Goal: Task Accomplishment & Management: Use online tool/utility

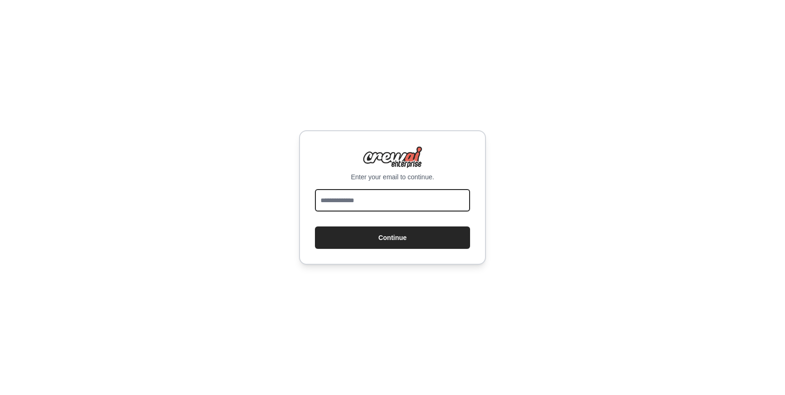
click at [405, 202] on input "email" at bounding box center [392, 200] width 155 height 22
type input "**********"
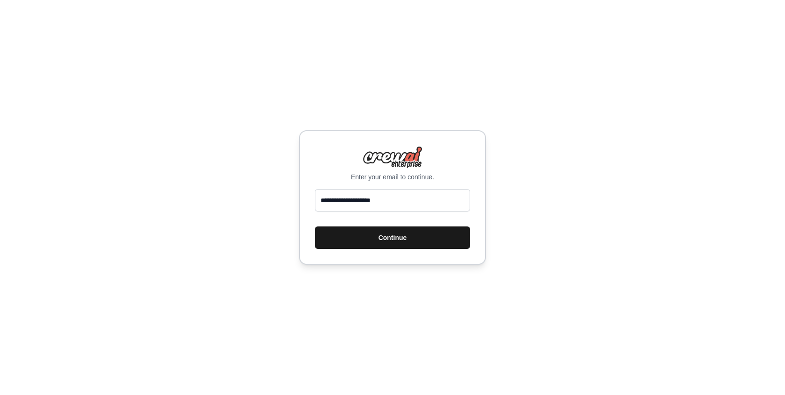
click at [407, 239] on button "Continue" at bounding box center [392, 238] width 155 height 22
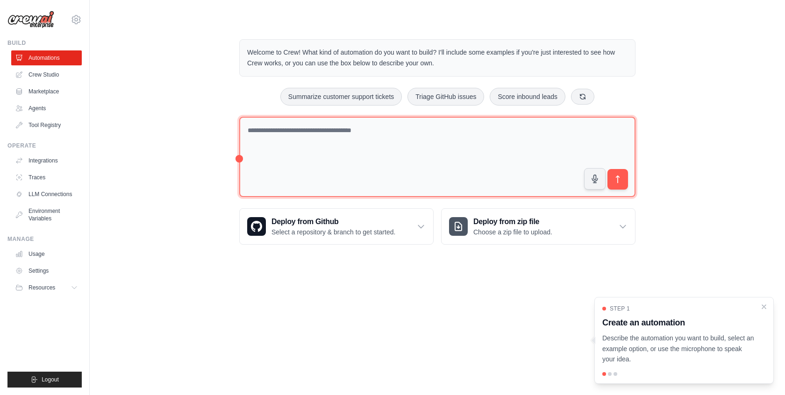
click at [405, 143] on textarea at bounding box center [437, 157] width 396 height 81
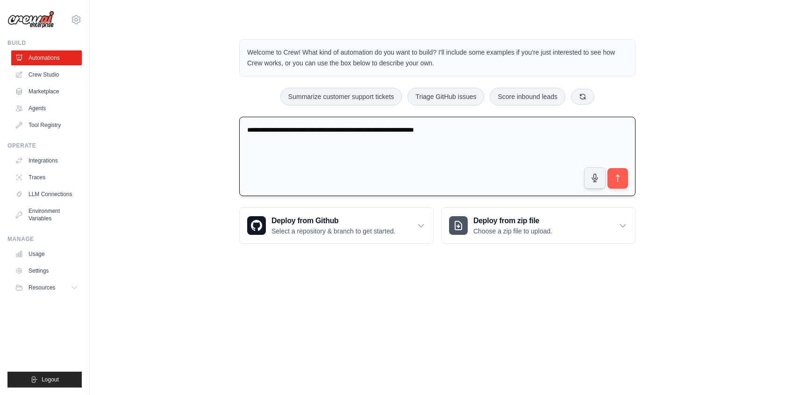
type textarea "**********"
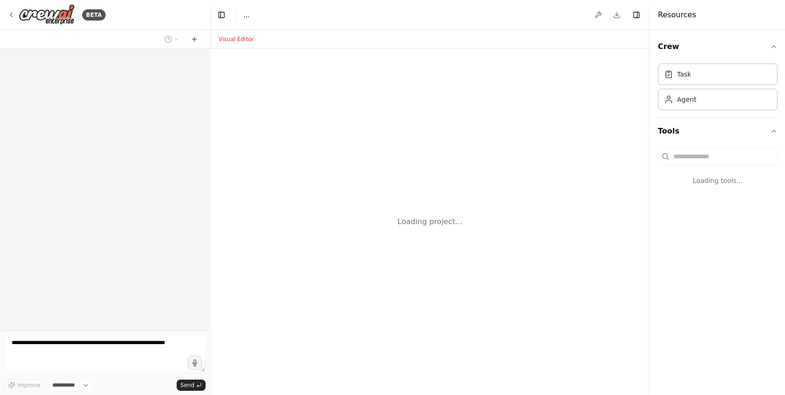
select select "****"
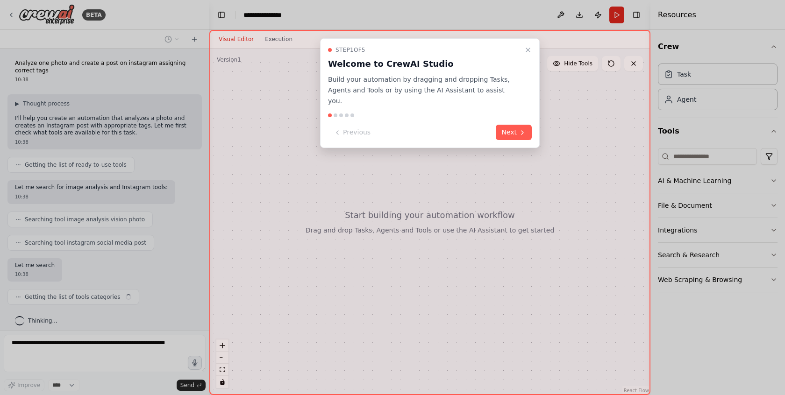
scroll to position [6, 0]
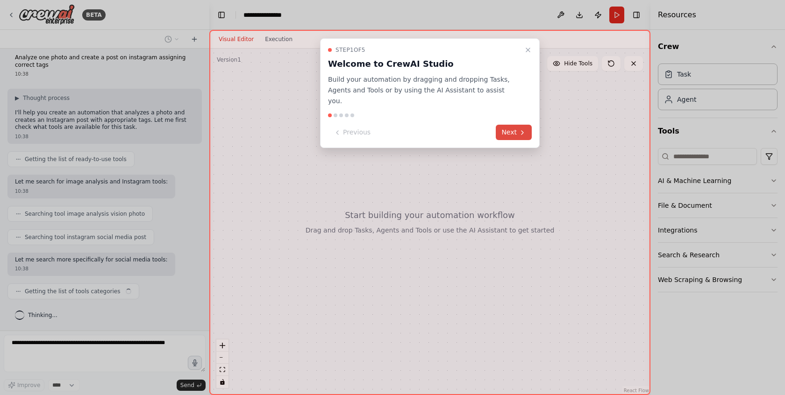
click at [510, 125] on button "Next" at bounding box center [514, 132] width 36 height 15
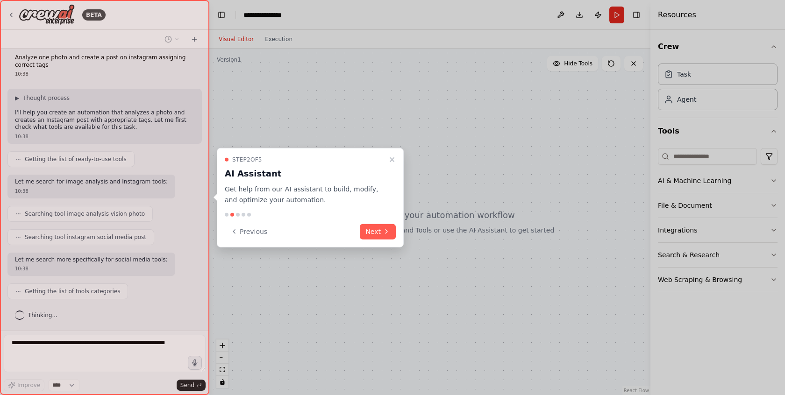
scroll to position [29, 0]
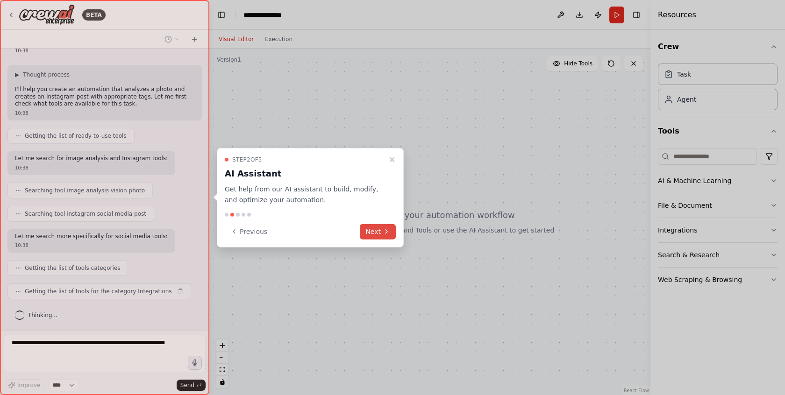
click at [377, 228] on button "Next" at bounding box center [378, 231] width 36 height 15
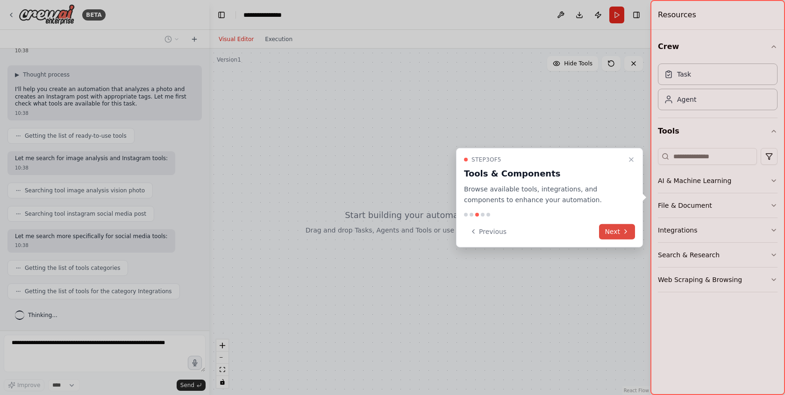
click at [612, 227] on button "Next" at bounding box center [617, 231] width 36 height 15
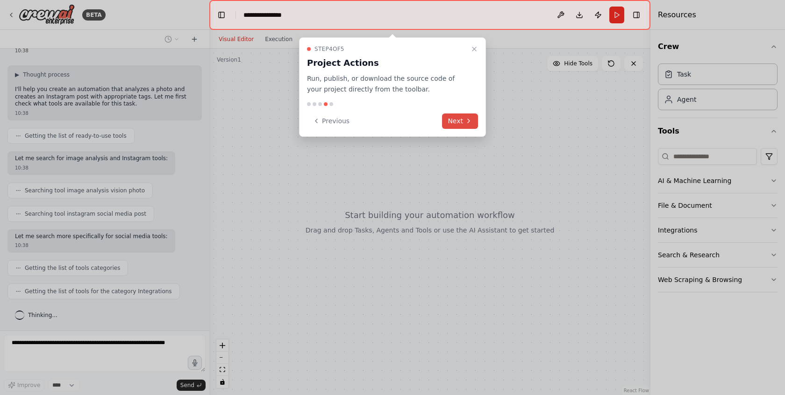
click at [455, 118] on button "Next" at bounding box center [460, 121] width 36 height 15
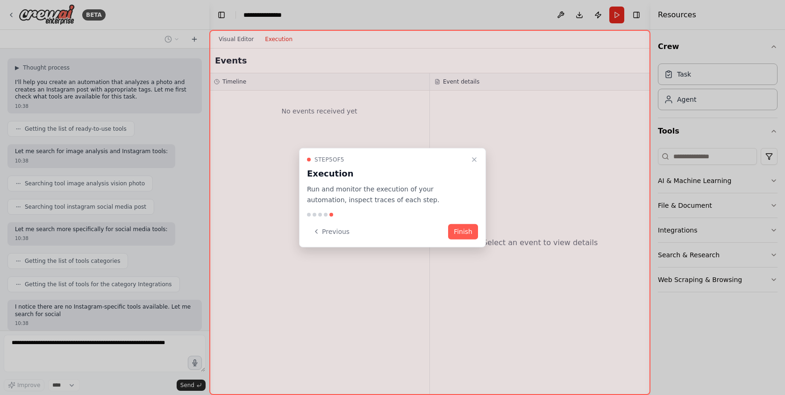
scroll to position [91, 0]
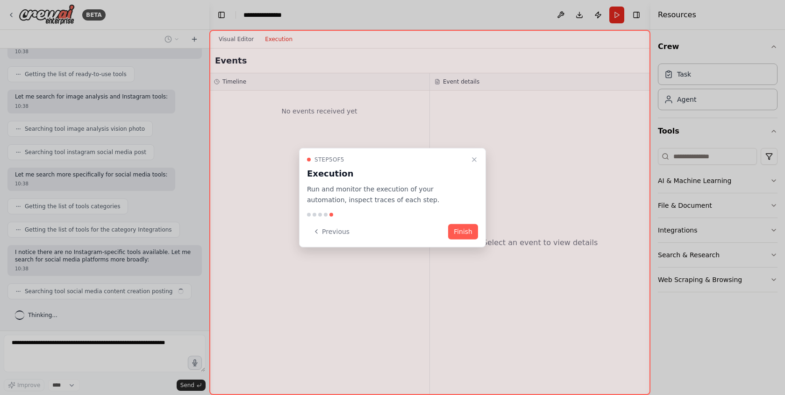
click at [458, 223] on div "Step 5 of 5 Execution Run and monitor the execution of your automation, inspect…" at bounding box center [392, 198] width 187 height 100
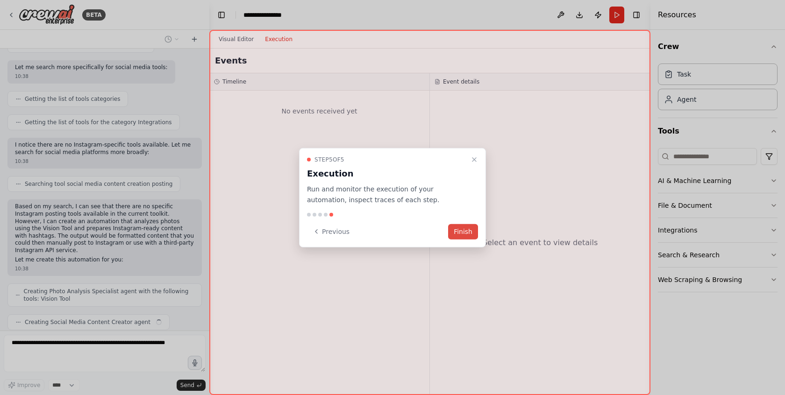
scroll to position [222, 0]
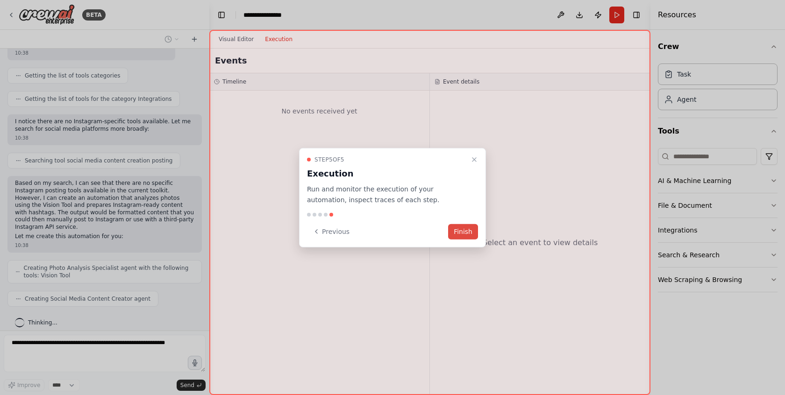
click at [456, 232] on button "Finish" at bounding box center [463, 231] width 30 height 15
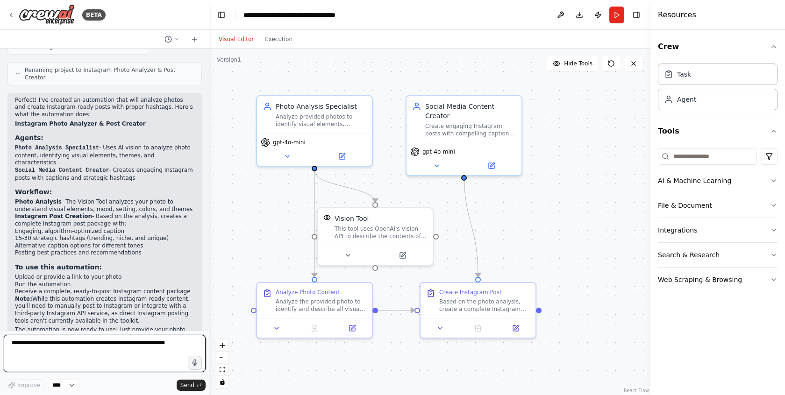
scroll to position [621, 0]
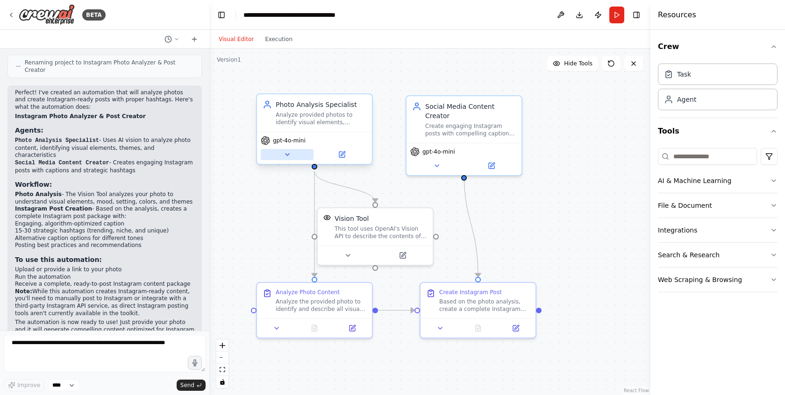
click at [287, 151] on icon at bounding box center [287, 154] width 7 height 7
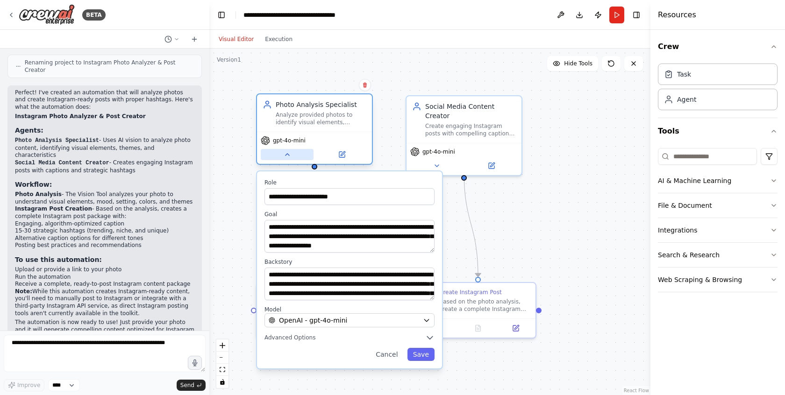
click at [287, 151] on icon at bounding box center [287, 154] width 7 height 7
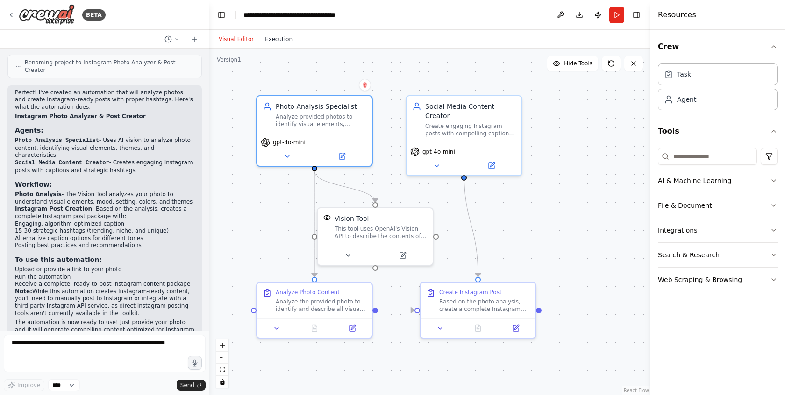
click at [275, 36] on button "Execution" at bounding box center [278, 39] width 39 height 11
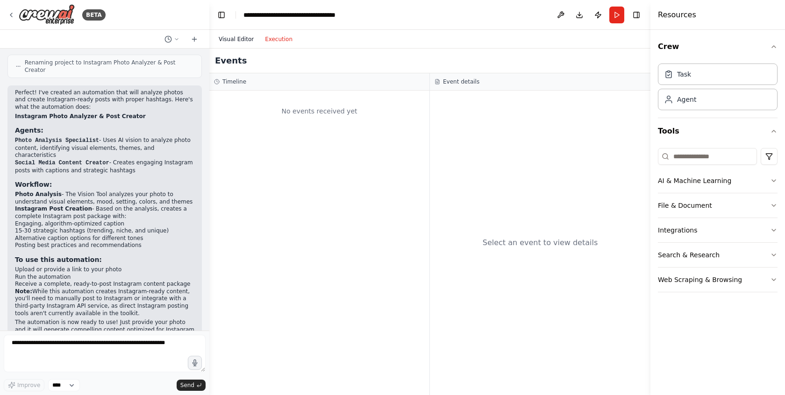
click at [239, 41] on button "Visual Editor" at bounding box center [236, 39] width 46 height 11
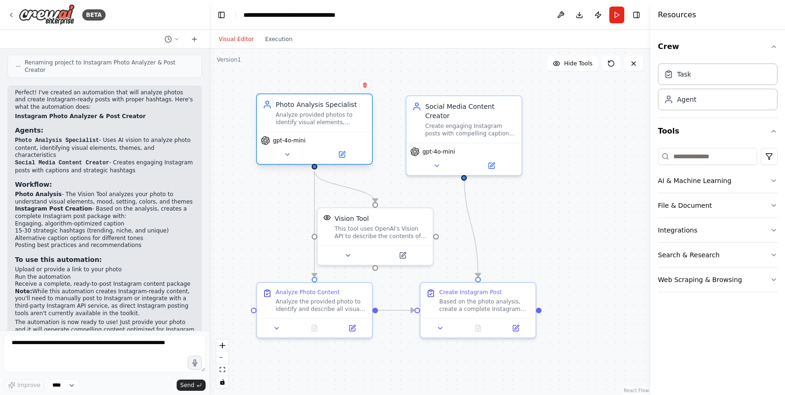
click at [333, 115] on div "Analyze provided photos to identify visual elements, objects, scenes, moods, co…" at bounding box center [321, 118] width 91 height 15
click at [759, 210] on button "File & Document" at bounding box center [718, 206] width 120 height 24
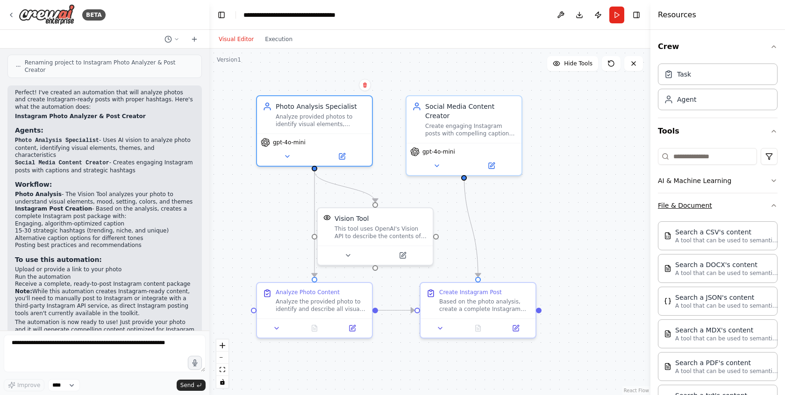
click at [759, 210] on button "File & Document" at bounding box center [718, 206] width 120 height 24
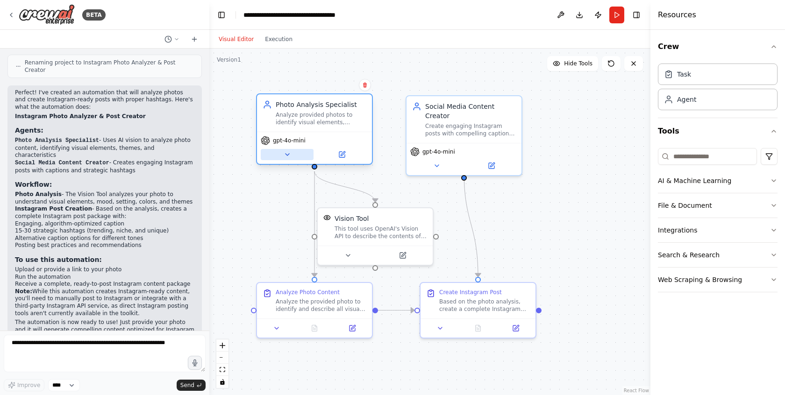
click at [291, 158] on button at bounding box center [287, 154] width 53 height 11
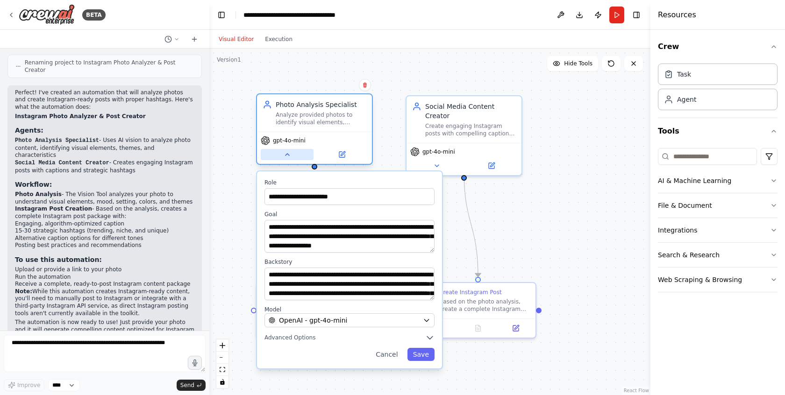
click at [291, 158] on button at bounding box center [287, 154] width 53 height 11
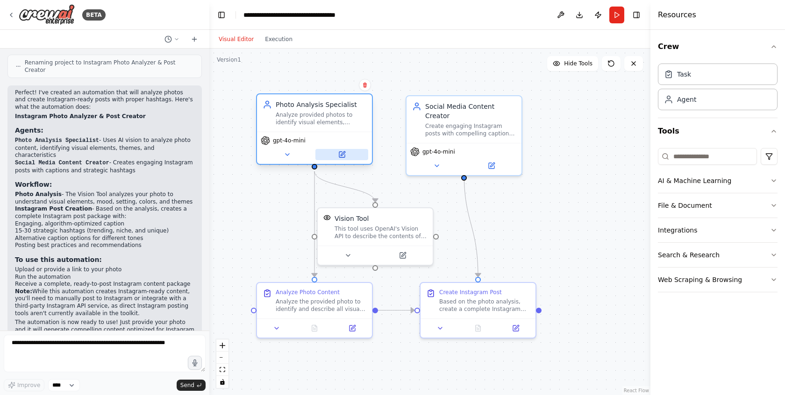
click at [347, 156] on button at bounding box center [342, 154] width 53 height 11
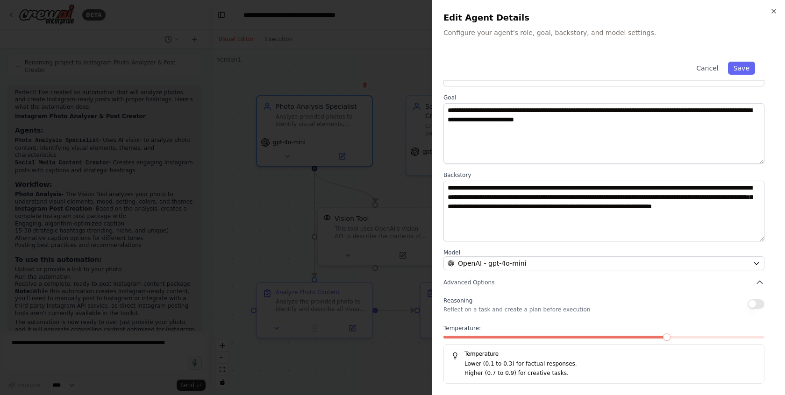
scroll to position [0, 0]
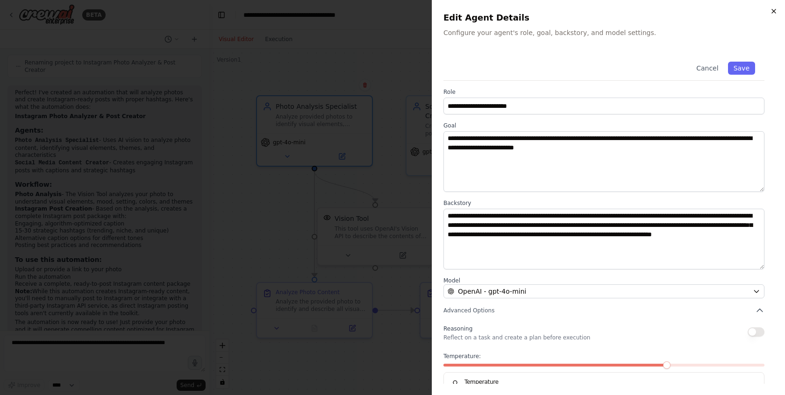
click at [771, 11] on icon "button" at bounding box center [773, 10] width 7 height 7
